Goal: Task Accomplishment & Management: Use online tool/utility

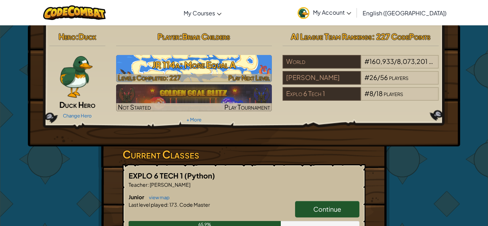
click at [226, 69] on h3 "JR 114a: More Equal A" at bounding box center [194, 65] width 156 height 16
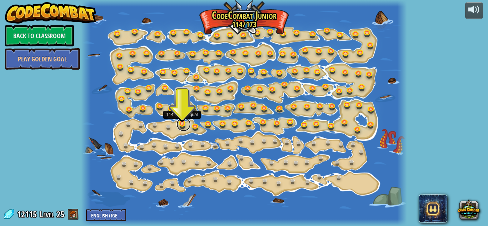
click at [183, 123] on link at bounding box center [184, 124] width 14 height 14
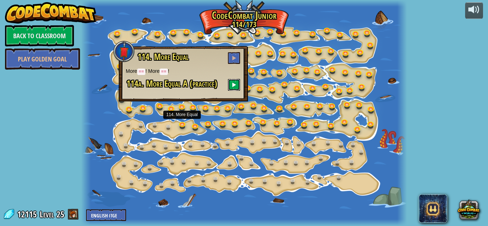
click at [238, 83] on button at bounding box center [234, 85] width 12 height 12
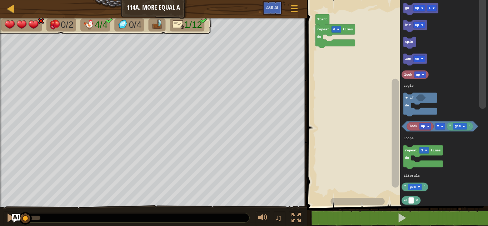
click at [333, 30] on text "6" at bounding box center [334, 30] width 2 height 4
click at [336, 29] on rect "Blockly Workspace" at bounding box center [337, 29] width 10 height 6
click at [339, 30] on image "Blockly Workspace" at bounding box center [338, 29] width 3 height 3
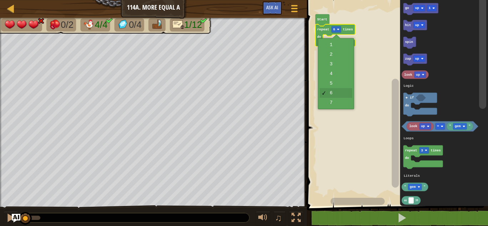
click at [333, 107] on rect "Blockly Workspace" at bounding box center [396, 101] width 183 height 210
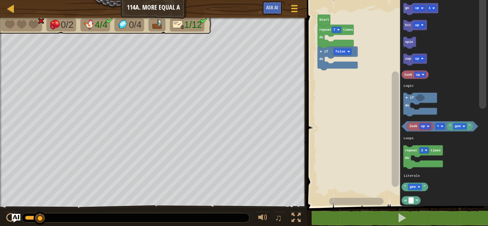
click at [347, 73] on rect "Blockly Workspace" at bounding box center [396, 101] width 183 height 210
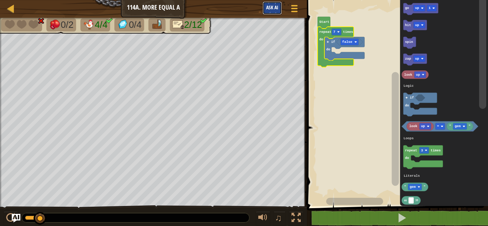
click at [273, 12] on button "Ask AI" at bounding box center [272, 7] width 19 height 13
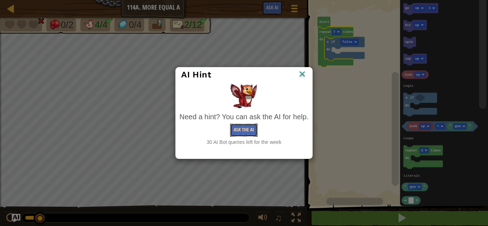
click at [240, 131] on button "Ask the AI" at bounding box center [244, 130] width 28 height 13
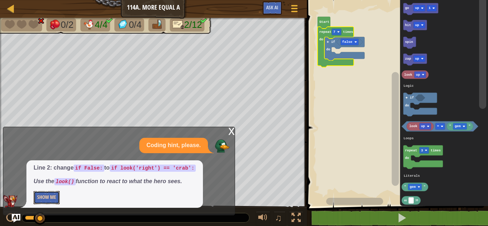
click at [42, 195] on button "Show Me" at bounding box center [47, 197] width 26 height 13
click at [40, 199] on button "Hide" at bounding box center [42, 197] width 16 height 13
click at [347, 134] on rect "Blockly Workspace" at bounding box center [396, 101] width 183 height 210
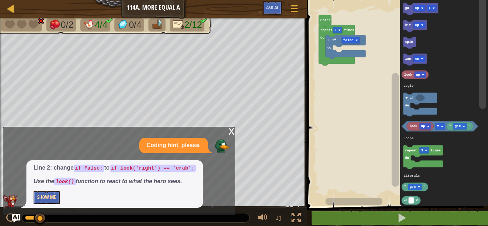
click at [334, 114] on rect "Blockly Workspace" at bounding box center [396, 101] width 183 height 210
click at [224, 141] on img at bounding box center [222, 146] width 14 height 14
click at [232, 132] on div "x" at bounding box center [231, 130] width 6 height 7
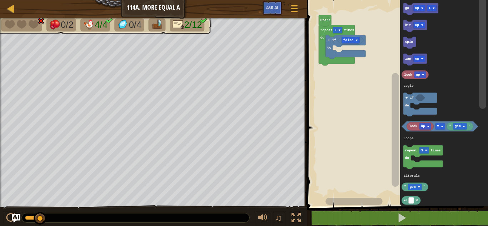
click at [423, 127] on text "up" at bounding box center [423, 126] width 4 height 4
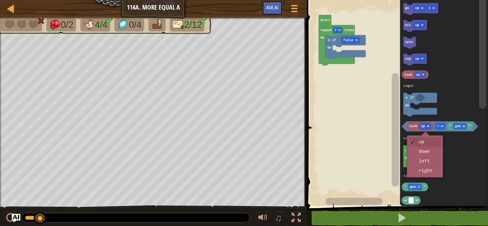
click at [429, 175] on icon "Blockly Workspace" at bounding box center [444, 101] width 88 height 210
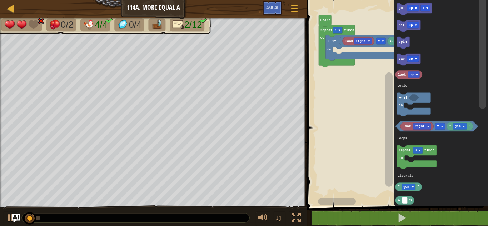
click at [0, 0] on div at bounding box center [0, 0] width 0 height 0
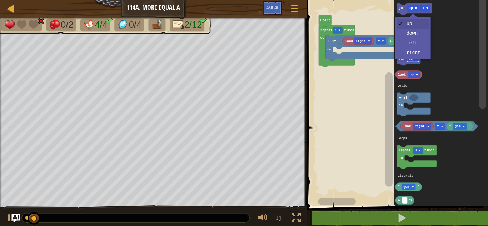
click at [416, 57] on rect "Blockly Workspace" at bounding box center [413, 58] width 12 height 6
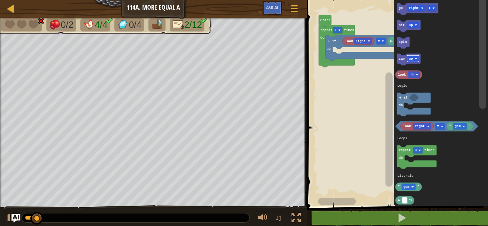
click at [0, 0] on div at bounding box center [0, 0] width 0 height 0
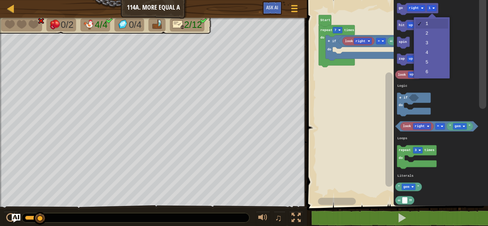
click at [431, 46] on icon "Blockly Workspace" at bounding box center [441, 101] width 94 height 210
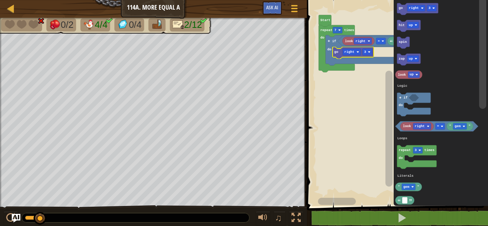
click at [0, 0] on div at bounding box center [0, 0] width 0 height 0
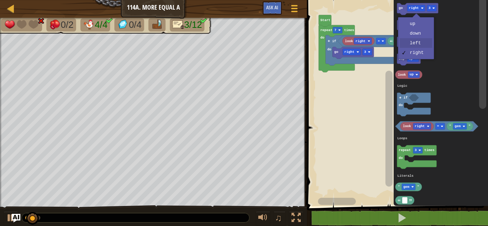
click at [419, 46] on icon "Blockly Workspace" at bounding box center [441, 101] width 94 height 210
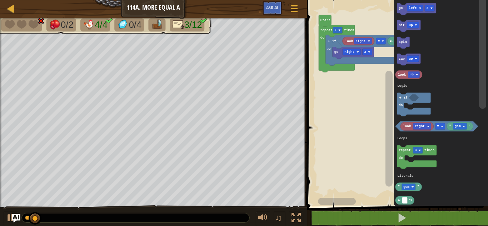
click at [0, 0] on div at bounding box center [0, 0] width 0 height 0
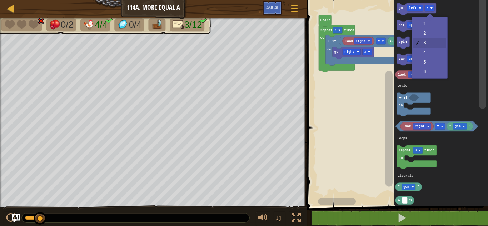
click at [468, 58] on icon "Blockly Workspace" at bounding box center [441, 101] width 94 height 210
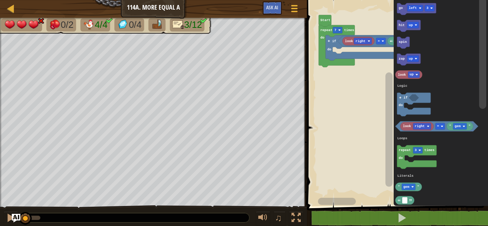
click at [367, 43] on rect "Blockly Workspace" at bounding box center [363, 41] width 18 height 6
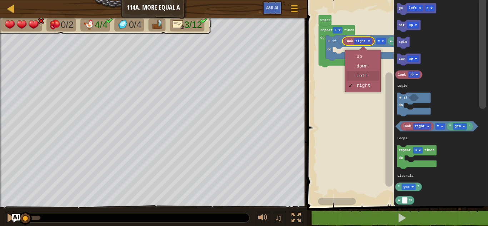
click at [373, 77] on rect "Blockly Workspace" at bounding box center [396, 101] width 183 height 210
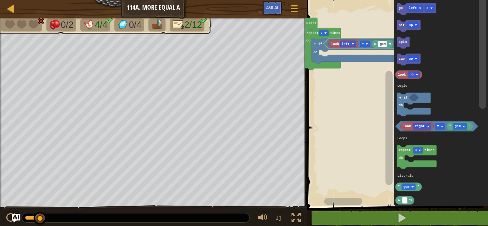
click at [0, 58] on div at bounding box center [1, 121] width 2 height 207
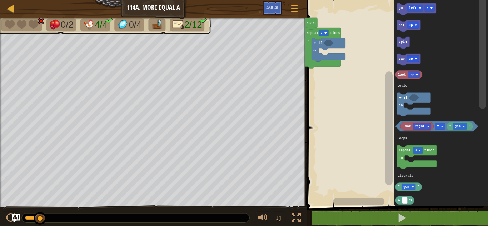
click at [327, 120] on rect "Blockly Workspace" at bounding box center [396, 101] width 183 height 210
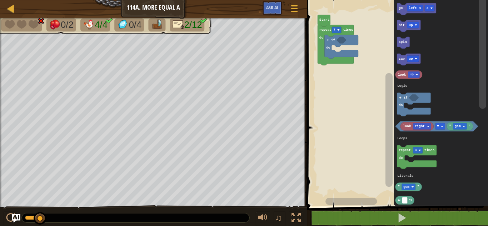
click at [342, 200] on rect "Blockly Workspace" at bounding box center [350, 201] width 51 height 7
click at [430, 128] on rect "Blockly Workspace" at bounding box center [422, 126] width 18 height 6
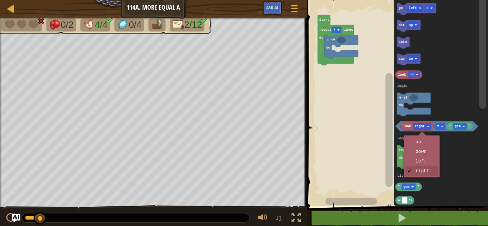
click at [458, 156] on icon "Blockly Workspace" at bounding box center [441, 101] width 94 height 210
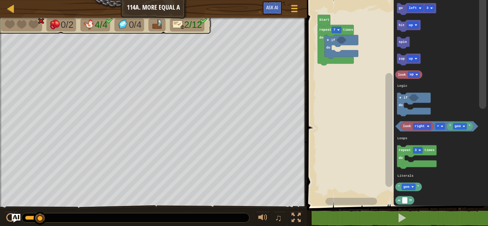
click at [452, 131] on icon "Blockly Workspace" at bounding box center [460, 126] width 26 height 9
click at [467, 124] on rect "Blockly Workspace" at bounding box center [460, 126] width 14 height 6
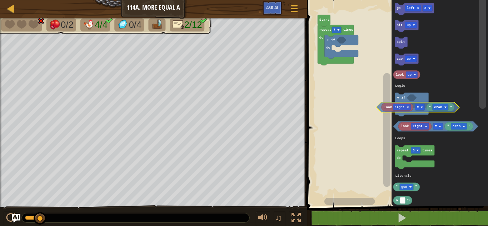
click at [368, 94] on div "Logic Loops Literals Start repeat 7 times do if do go left 3 hit up spin zap up…" at bounding box center [396, 101] width 183 height 210
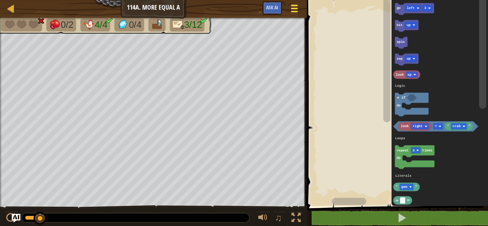
click at [291, 4] on div at bounding box center [294, 8] width 10 height 10
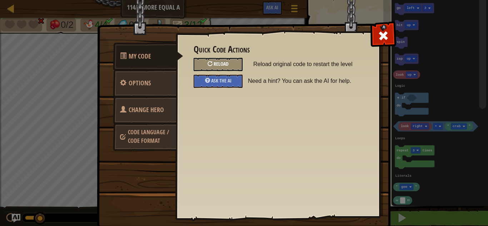
click at [200, 60] on div "Reload" at bounding box center [218, 64] width 49 height 13
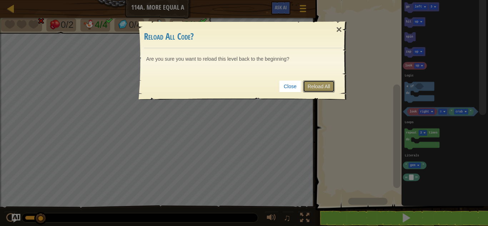
click at [317, 88] on link "Reload All" at bounding box center [319, 86] width 32 height 12
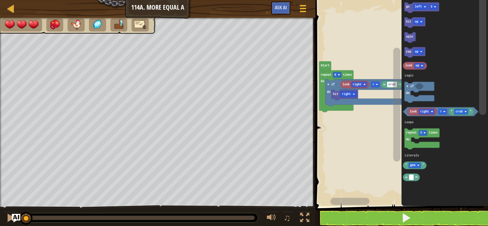
click at [470, 109] on icon "Blockly Workspace" at bounding box center [461, 112] width 25 height 8
click at [348, 124] on rect "Blockly Workspace" at bounding box center [400, 101] width 175 height 210
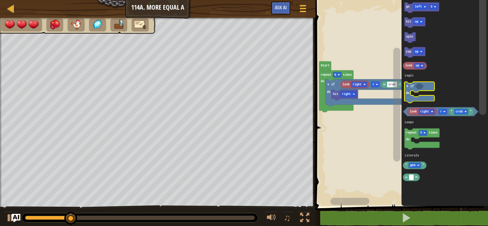
click at [406, 88] on icon "Blockly Workspace" at bounding box center [419, 92] width 30 height 21
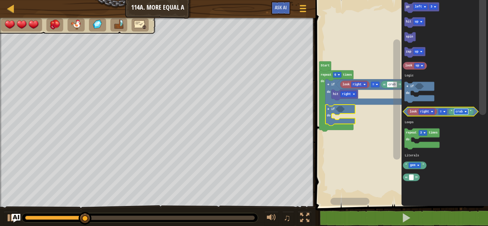
click at [467, 113] on rect "Blockly Workspace" at bounding box center [461, 112] width 14 height 6
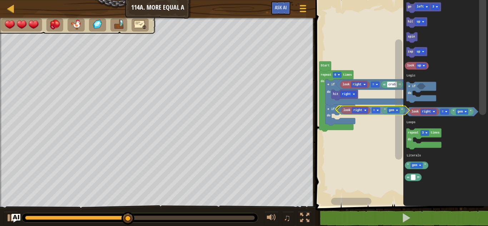
click at [339, 113] on div "Logic Loops Literals look right crab = hit right if do if do repeat 6 times do …" at bounding box center [400, 101] width 175 height 210
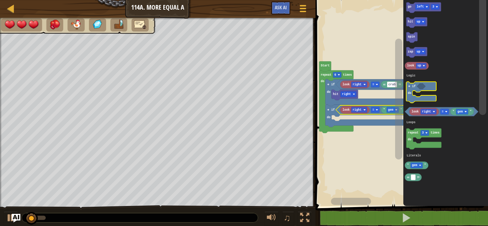
click at [411, 89] on icon "Blockly Workspace" at bounding box center [422, 92] width 30 height 21
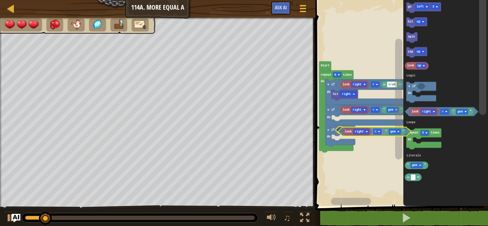
click at [344, 132] on div "Logic Loops Literals look right crab = hit right if do if do look right " gem "…" at bounding box center [400, 101] width 175 height 210
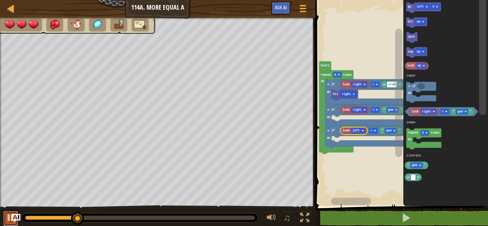
click at [9, 224] on button at bounding box center [11, 219] width 14 height 15
click at [488, 205] on icon "Blockly Workspace" at bounding box center [445, 101] width 85 height 210
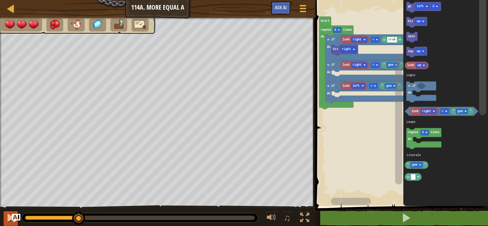
click at [446, 115] on icon "Blockly Workspace" at bounding box center [442, 111] width 74 height 9
click at [0, 0] on div at bounding box center [0, 0] width 0 height 0
click at [426, 56] on rect "Blockly Workspace" at bounding box center [417, 52] width 21 height 10
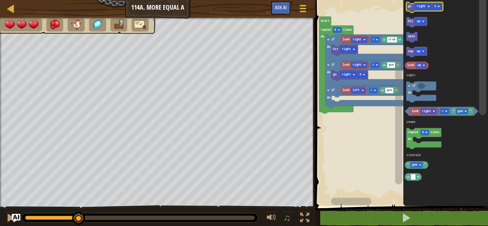
click at [0, 0] on div at bounding box center [0, 0] width 0 height 0
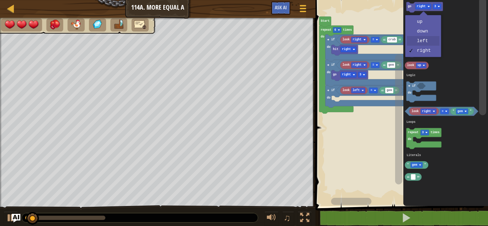
click at [430, 42] on icon "Blockly Workspace" at bounding box center [445, 101] width 85 height 210
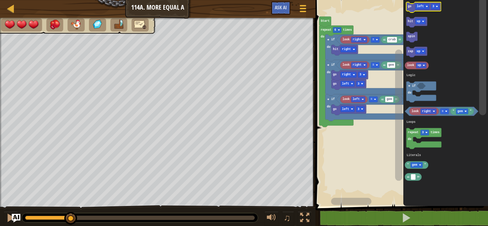
click at [0, 0] on div at bounding box center [0, 0] width 0 height 0
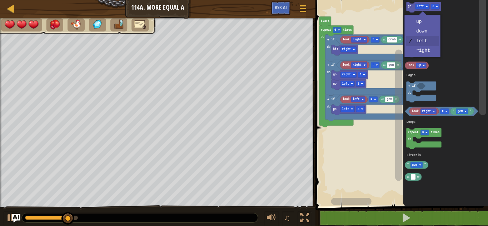
click at [430, 55] on icon "Blockly Workspace" at bounding box center [445, 101] width 85 height 210
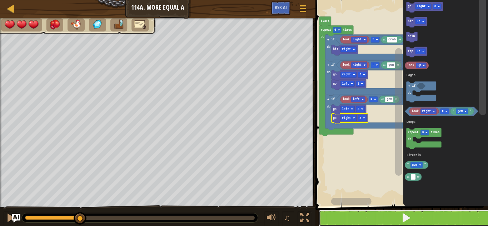
click at [405, 213] on span at bounding box center [406, 218] width 10 height 10
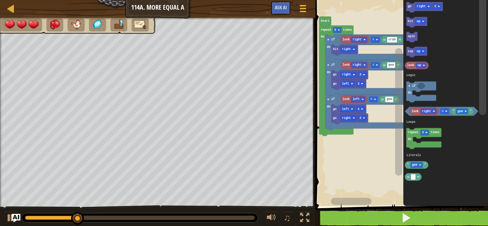
click at [0, 0] on div at bounding box center [0, 0] width 0 height 0
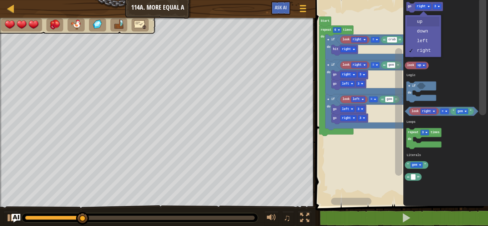
click at [430, 23] on icon "Blockly Workspace" at bounding box center [445, 101] width 85 height 210
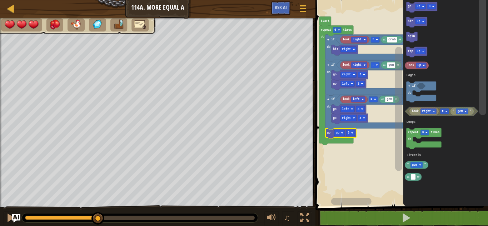
click at [0, 0] on div at bounding box center [0, 0] width 0 height 0
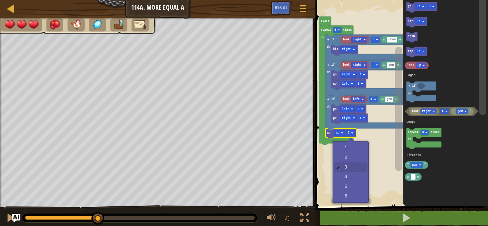
click at [356, 147] on rect "Blockly Workspace" at bounding box center [400, 101] width 175 height 210
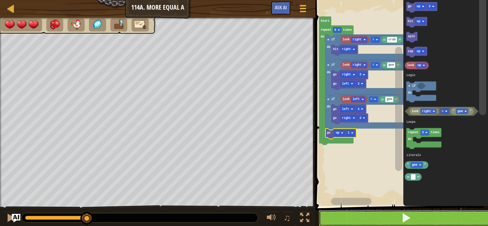
click at [418, 216] on button at bounding box center [406, 218] width 175 height 16
